Goal: Transaction & Acquisition: Purchase product/service

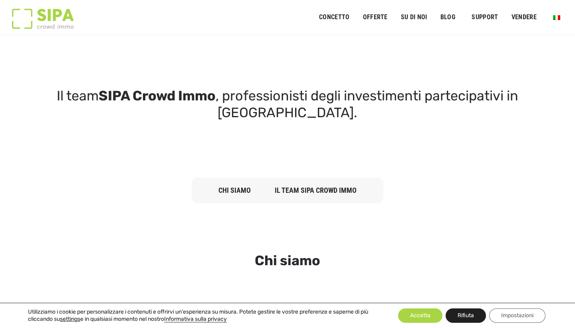
click at [462, 271] on button "Rifiuta" at bounding box center [466, 315] width 40 height 14
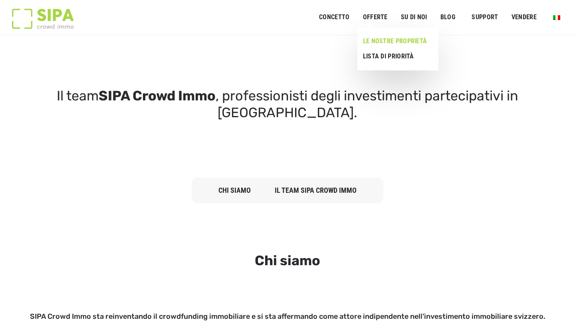
click at [380, 36] on link "LE NOSTRE PROPRIETÀ" at bounding box center [395, 41] width 75 height 15
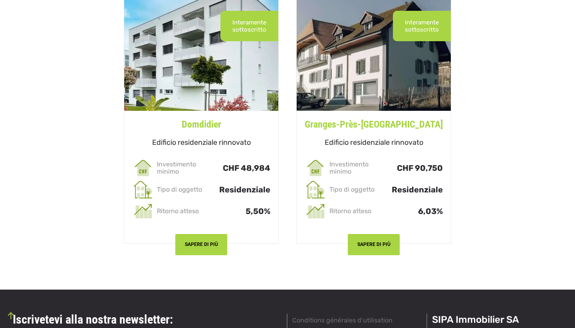
scroll to position [2250, 0]
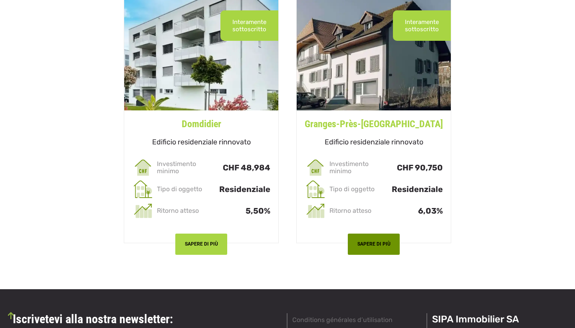
click at [393, 238] on button "SAPERE DI PIÙ" at bounding box center [374, 243] width 52 height 21
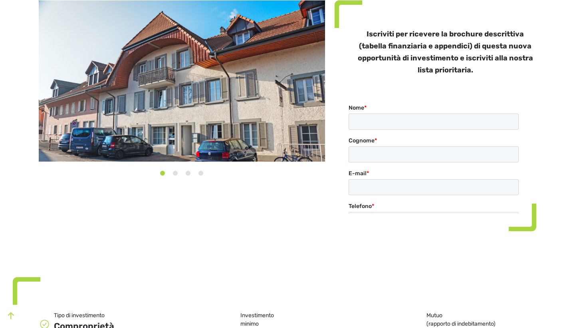
scroll to position [181, 0]
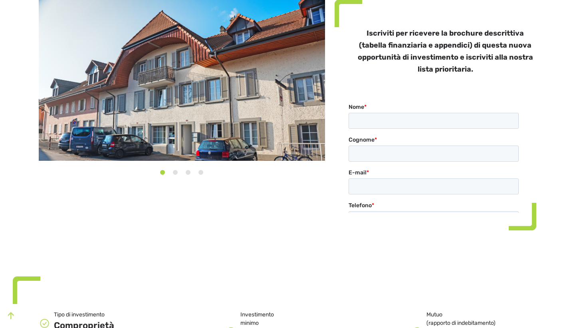
click at [313, 92] on img at bounding box center [182, 80] width 287 height 161
click at [175, 172] on button "2" at bounding box center [175, 172] width 8 height 8
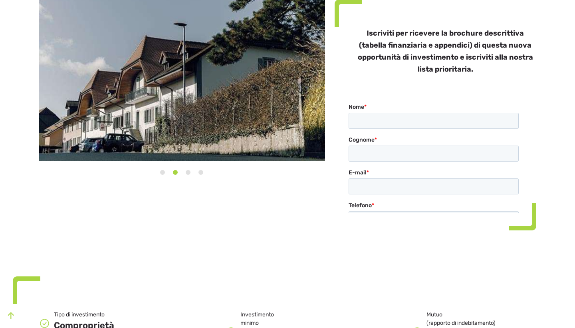
click at [188, 173] on button "3" at bounding box center [188, 172] width 8 height 8
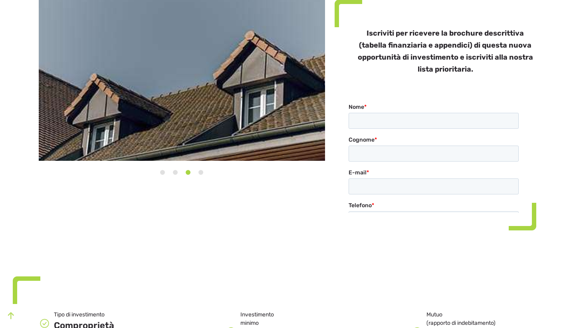
click at [200, 173] on button "4" at bounding box center [201, 172] width 8 height 8
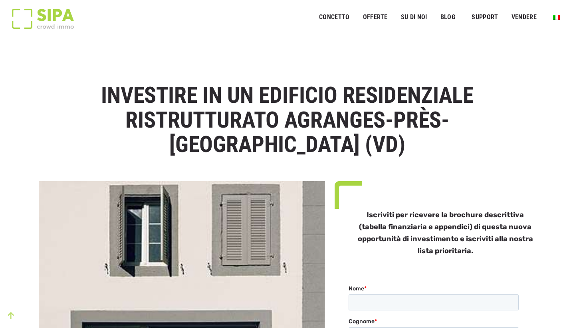
scroll to position [0, 0]
